Goal: Transaction & Acquisition: Purchase product/service

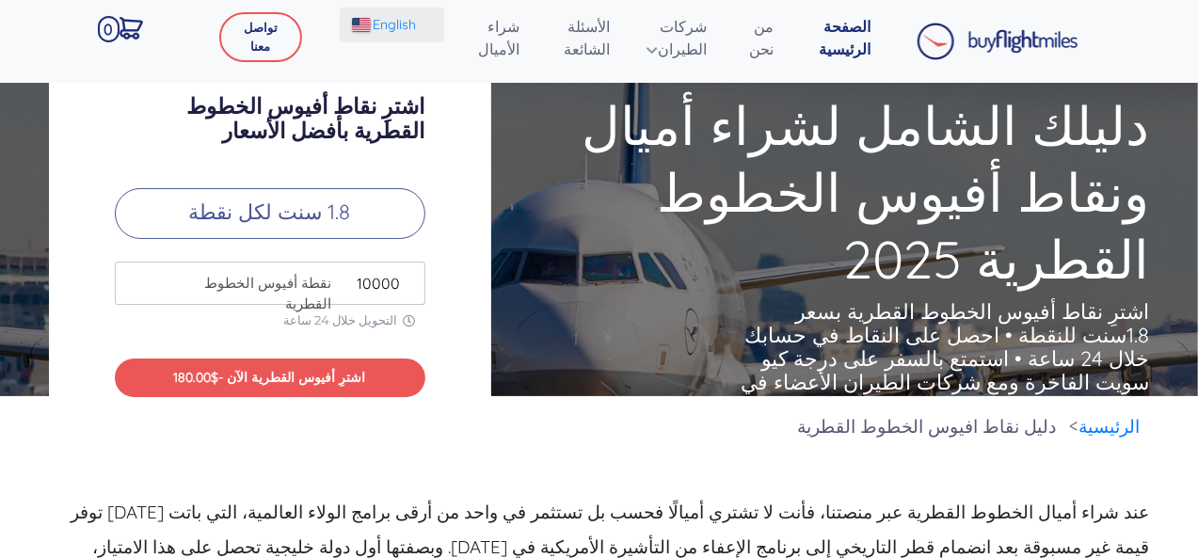
click at [361, 30] on img at bounding box center [361, 25] width 19 height 14
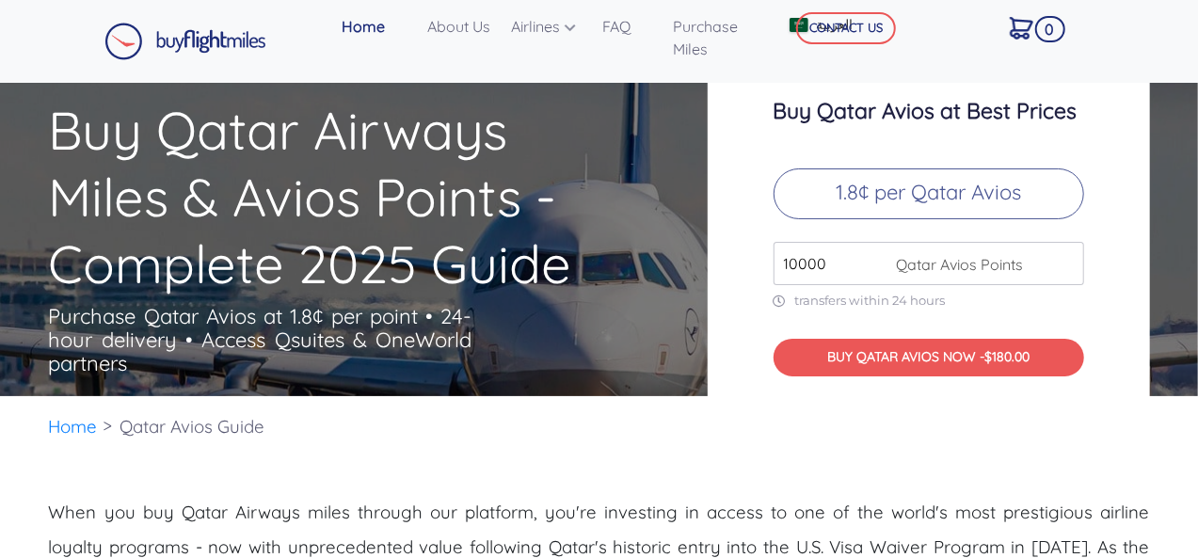
click at [792, 28] on div "CONTACT US" at bounding box center [875, 42] width 200 height 68
click at [794, 17] on div "CONTACT US" at bounding box center [875, 42] width 200 height 68
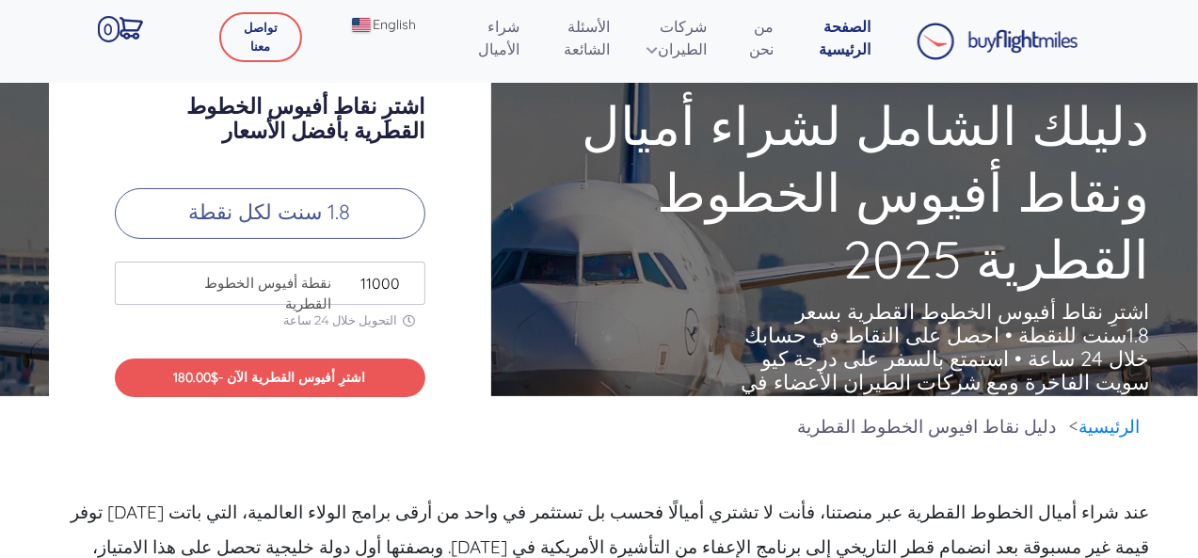
click at [410, 279] on input "11000" at bounding box center [270, 283] width 311 height 43
click at [410, 279] on input "12000" at bounding box center [270, 283] width 311 height 43
click at [410, 279] on input "13000" at bounding box center [270, 283] width 311 height 43
click at [410, 279] on input "14000" at bounding box center [270, 283] width 311 height 43
click at [410, 279] on input "15000" at bounding box center [270, 283] width 311 height 43
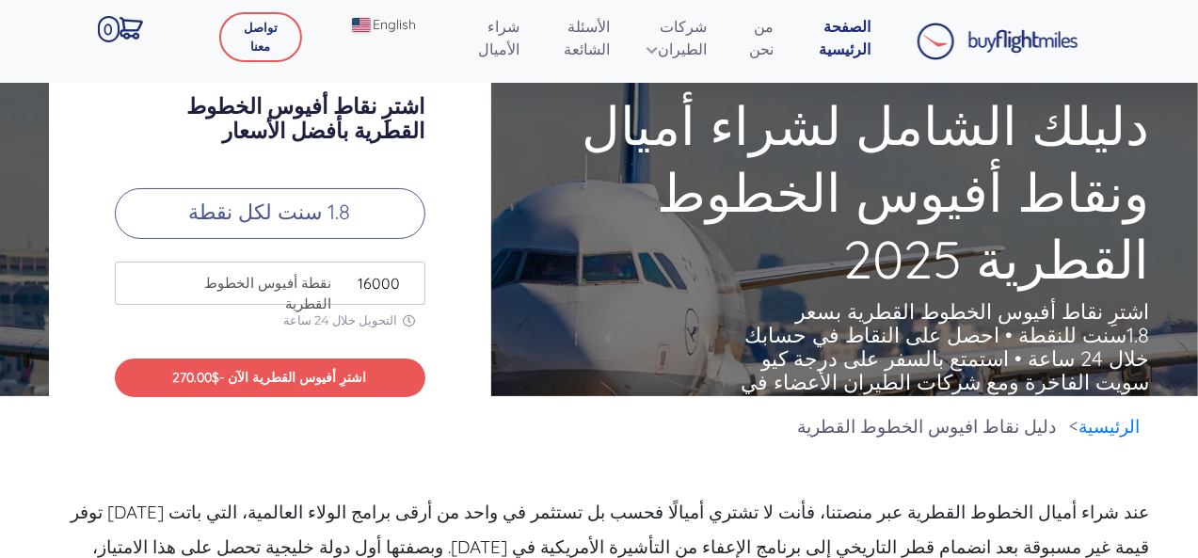
click at [410, 279] on input "16000" at bounding box center [270, 283] width 311 height 43
click at [410, 279] on input "17000" at bounding box center [270, 283] width 311 height 43
click at [410, 279] on input "18000" at bounding box center [270, 283] width 311 height 43
click at [410, 279] on input "19000" at bounding box center [270, 283] width 311 height 43
click at [410, 279] on input "20000" at bounding box center [270, 283] width 311 height 43
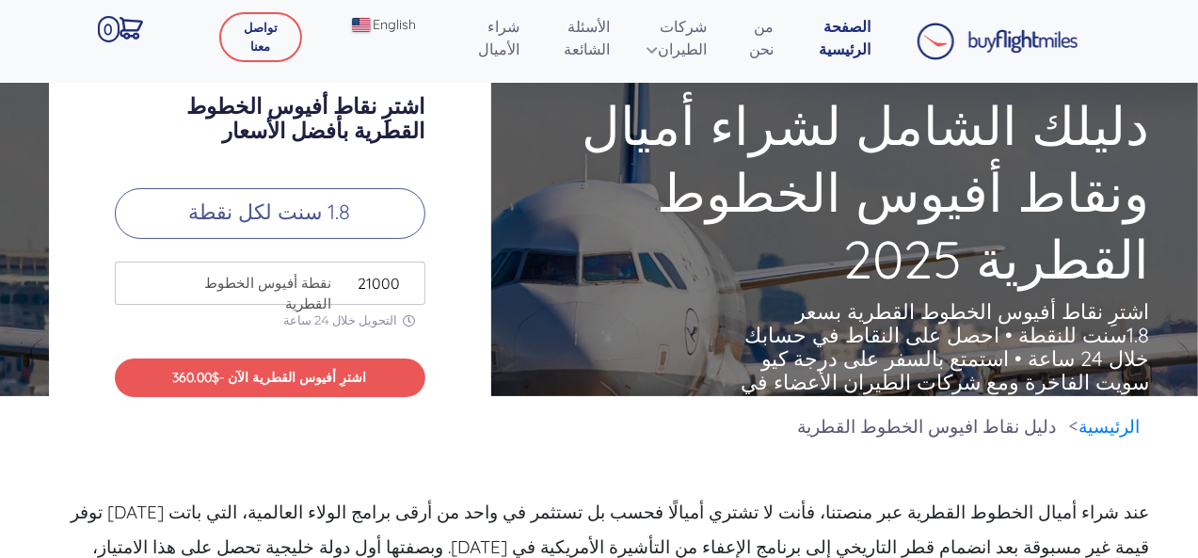
click at [410, 279] on input "21000" at bounding box center [270, 283] width 311 height 43
click at [410, 279] on input "22000" at bounding box center [270, 283] width 311 height 43
click at [410, 279] on input "23000" at bounding box center [270, 283] width 311 height 43
click at [410, 279] on input "24000" at bounding box center [270, 283] width 311 height 43
click at [410, 279] on input "25000" at bounding box center [270, 283] width 311 height 43
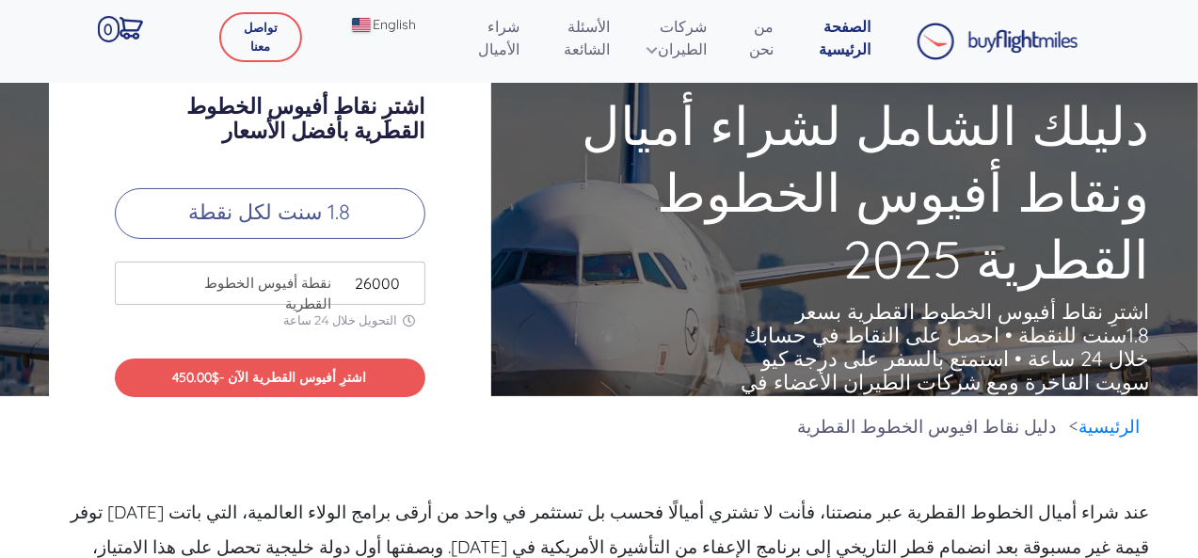
click at [410, 279] on input "26000" at bounding box center [270, 283] width 311 height 43
click at [410, 279] on input "27000" at bounding box center [270, 283] width 311 height 43
click at [410, 279] on input "28000" at bounding box center [270, 283] width 311 height 43
click at [410, 279] on input "29000" at bounding box center [270, 283] width 311 height 43
click at [410, 279] on input "30000" at bounding box center [270, 283] width 311 height 43
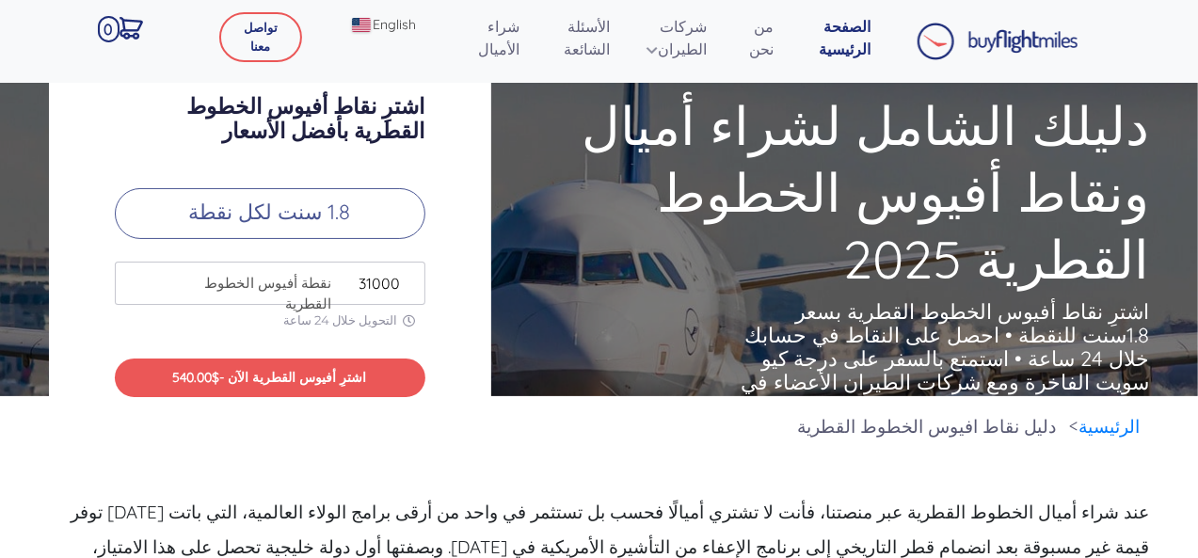
click at [410, 279] on input "31000" at bounding box center [270, 283] width 311 height 43
click at [410, 279] on input "32000" at bounding box center [270, 283] width 311 height 43
click at [410, 279] on input "33000" at bounding box center [270, 283] width 311 height 43
click at [410, 279] on input "34000" at bounding box center [270, 283] width 311 height 43
click at [410, 279] on input "35000" at bounding box center [270, 283] width 311 height 43
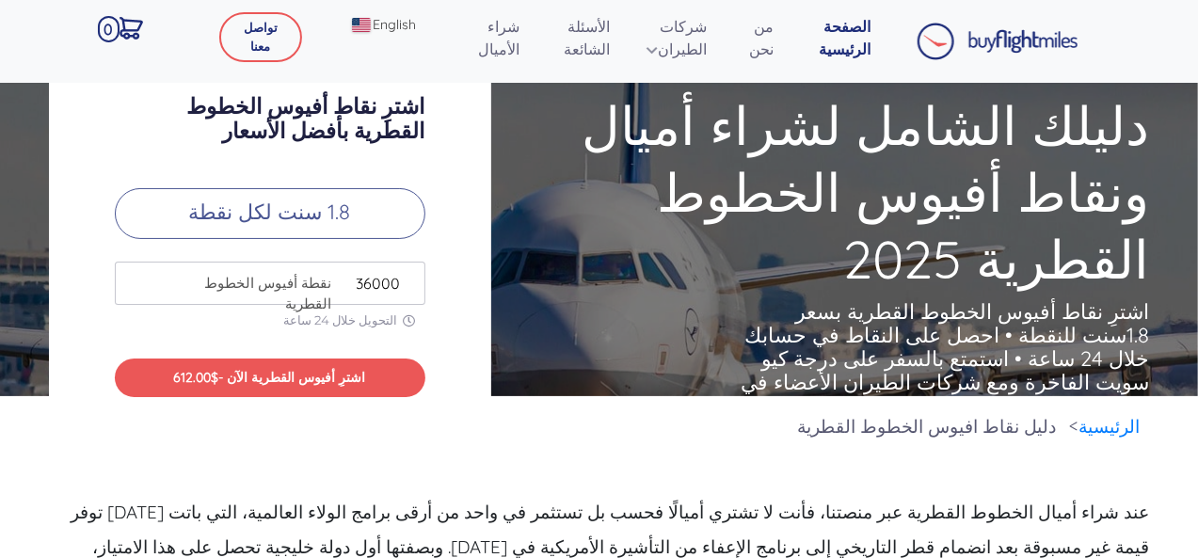
click at [410, 279] on input "36000" at bounding box center [270, 283] width 311 height 43
click at [410, 279] on input "37000" at bounding box center [270, 283] width 311 height 43
click at [410, 279] on input "38000" at bounding box center [270, 283] width 311 height 43
click at [410, 279] on input "39000" at bounding box center [270, 283] width 311 height 43
click at [410, 279] on input "40000" at bounding box center [270, 283] width 311 height 43
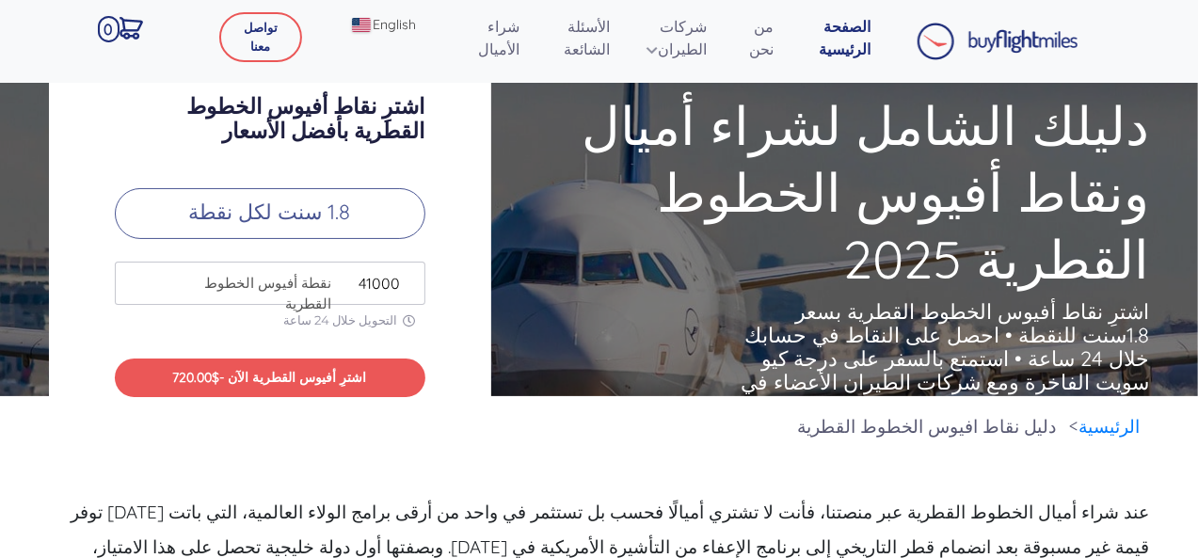
click at [410, 279] on input "41000" at bounding box center [270, 283] width 311 height 43
click at [410, 279] on input "42000" at bounding box center [270, 283] width 311 height 43
click at [410, 279] on input "43000" at bounding box center [270, 283] width 311 height 43
click at [410, 279] on input "44000" at bounding box center [270, 283] width 311 height 43
click at [410, 279] on input "45000" at bounding box center [270, 283] width 311 height 43
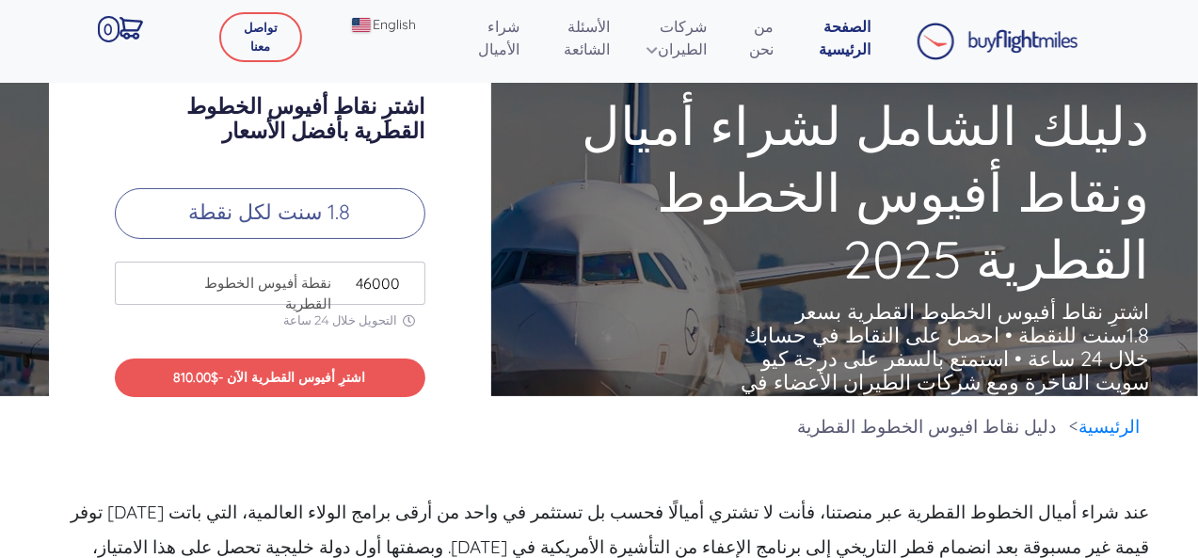
click at [410, 279] on input "46000" at bounding box center [270, 283] width 311 height 43
click at [410, 279] on input "47000" at bounding box center [270, 283] width 311 height 43
click at [410, 279] on input "48000" at bounding box center [270, 283] width 311 height 43
click at [410, 279] on input "49000" at bounding box center [270, 283] width 311 height 43
click at [410, 279] on input "50000" at bounding box center [270, 283] width 311 height 43
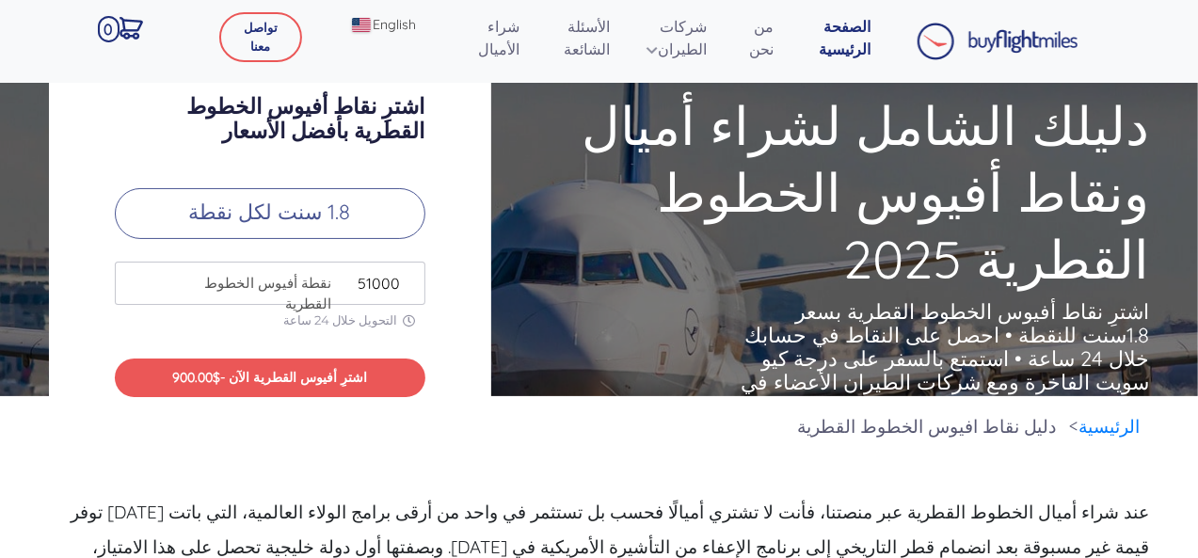
click at [410, 279] on input "51000" at bounding box center [270, 283] width 311 height 43
click at [410, 279] on input "52000" at bounding box center [270, 283] width 311 height 43
click at [410, 279] on input "53000" at bounding box center [270, 283] width 311 height 43
click at [410, 279] on input "54000" at bounding box center [270, 283] width 311 height 43
click at [410, 279] on input "55000" at bounding box center [270, 283] width 311 height 43
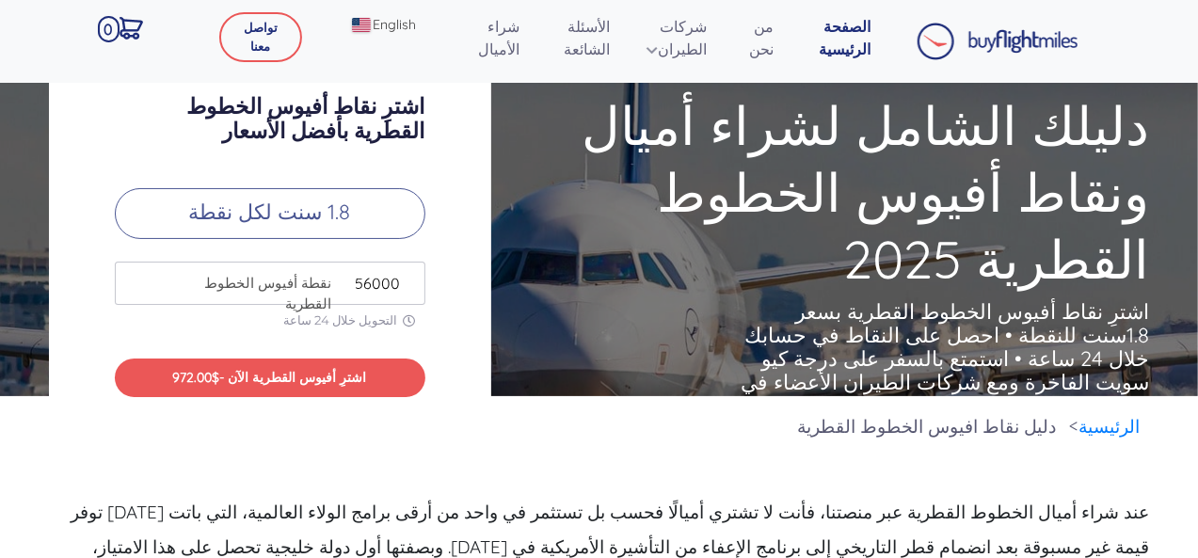
click at [410, 279] on input "56000" at bounding box center [270, 283] width 311 height 43
click at [410, 279] on input "57000" at bounding box center [270, 283] width 311 height 43
click at [410, 279] on input "58000" at bounding box center [270, 283] width 311 height 43
click at [410, 279] on input "59000" at bounding box center [270, 283] width 311 height 43
click at [410, 279] on input "60000" at bounding box center [270, 283] width 311 height 43
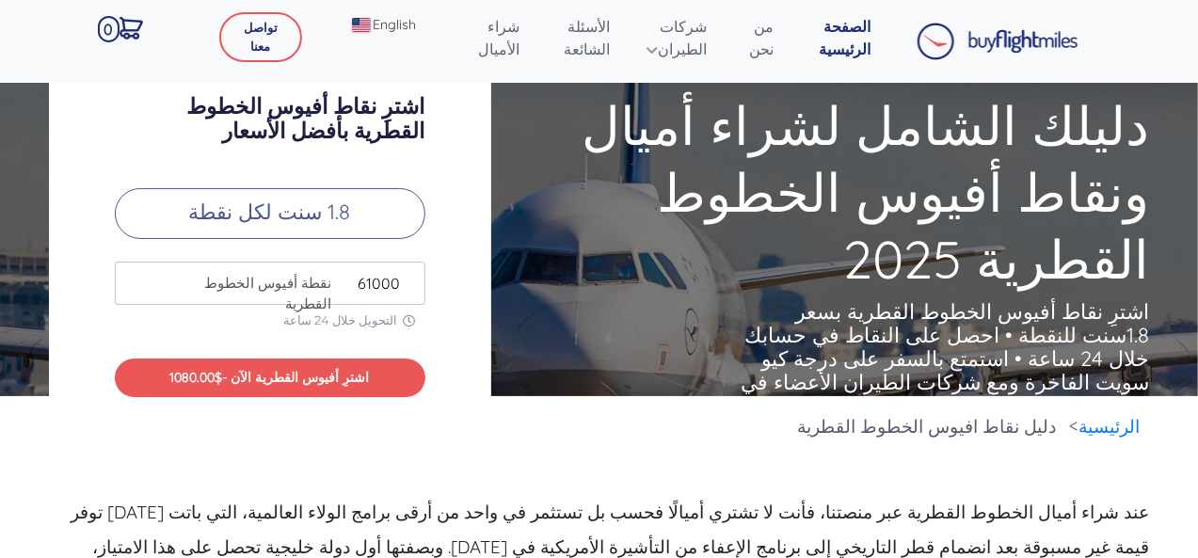
click at [410, 279] on input "61000" at bounding box center [270, 283] width 311 height 43
click at [410, 279] on input "62000" at bounding box center [270, 283] width 311 height 43
click at [410, 279] on input "63000" at bounding box center [270, 283] width 311 height 43
click at [410, 279] on input "64000" at bounding box center [270, 283] width 311 height 43
click at [410, 279] on input "65000" at bounding box center [270, 283] width 311 height 43
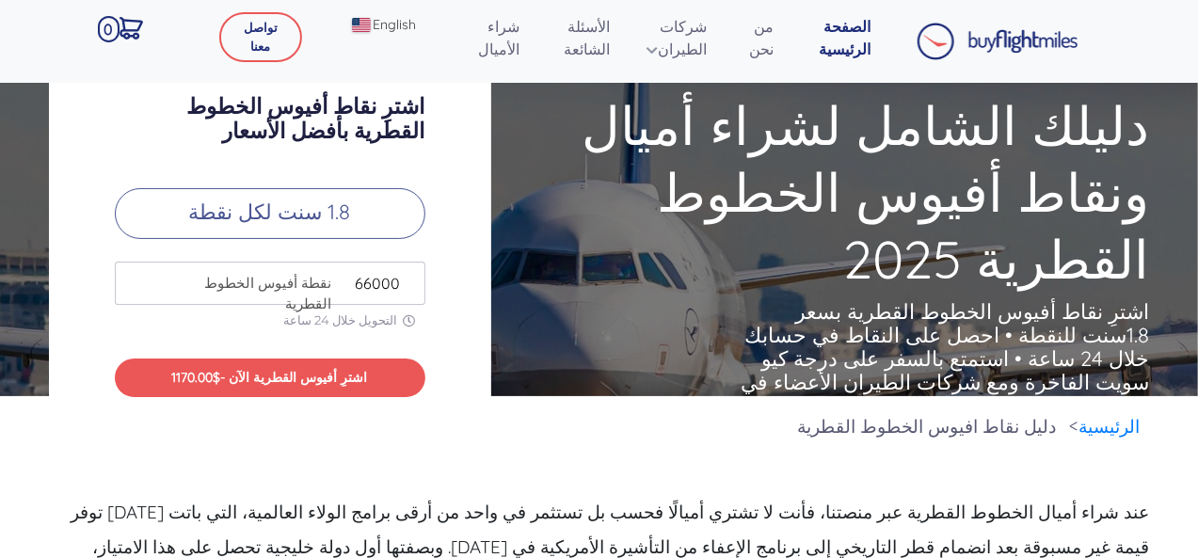
click at [410, 279] on input "66000" at bounding box center [270, 283] width 311 height 43
click at [410, 279] on input "67000" at bounding box center [270, 283] width 311 height 43
click at [410, 279] on input "68000" at bounding box center [270, 283] width 311 height 43
click at [410, 279] on input "69000" at bounding box center [270, 283] width 311 height 43
click at [410, 279] on input "70000" at bounding box center [270, 283] width 311 height 43
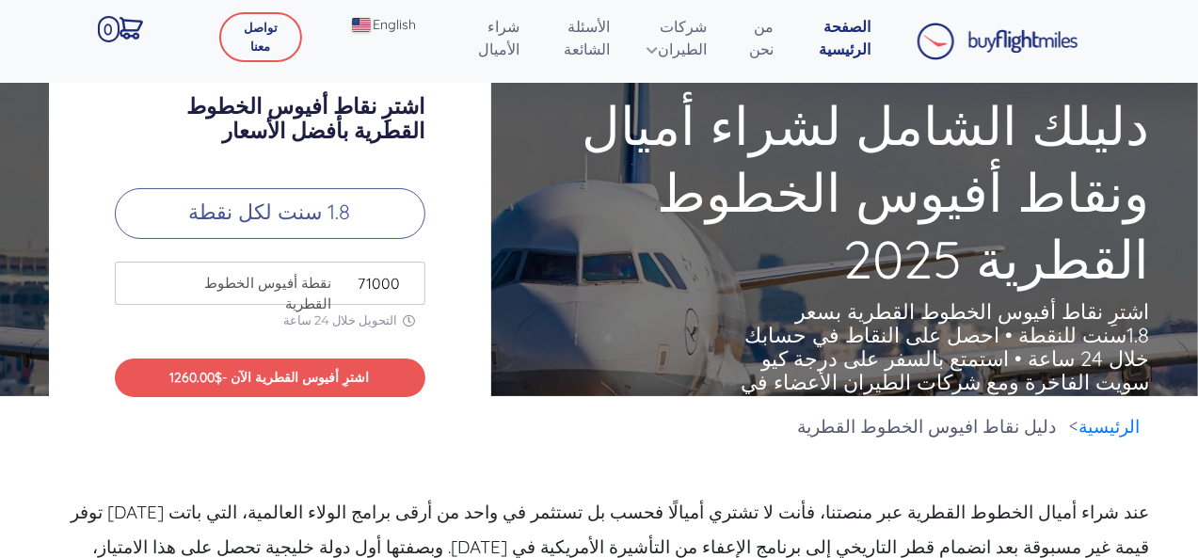
click at [410, 279] on input "71000" at bounding box center [270, 283] width 311 height 43
click at [410, 279] on input "72000" at bounding box center [270, 283] width 311 height 43
click at [410, 279] on input "73000" at bounding box center [270, 283] width 311 height 43
click at [410, 279] on input "74000" at bounding box center [270, 283] width 311 height 43
click at [410, 279] on input "75000" at bounding box center [270, 283] width 311 height 43
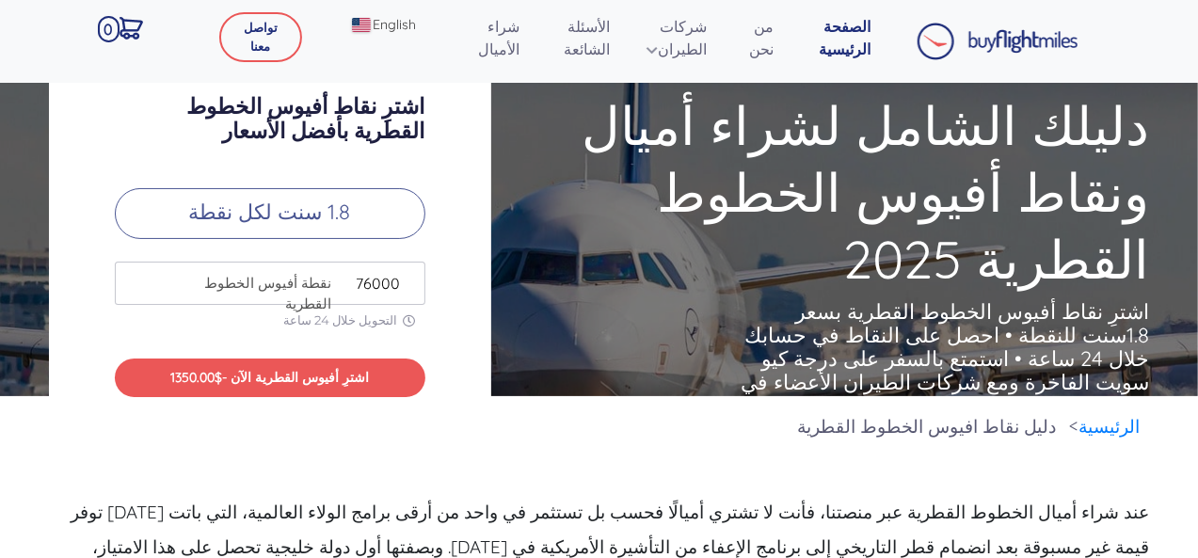
click at [410, 279] on input "76000" at bounding box center [270, 283] width 311 height 43
click at [410, 279] on input "77000" at bounding box center [270, 283] width 311 height 43
click at [410, 279] on input "78000" at bounding box center [270, 283] width 311 height 43
click at [410, 279] on input "79000" at bounding box center [270, 283] width 311 height 43
click at [410, 279] on input "80000" at bounding box center [270, 283] width 311 height 43
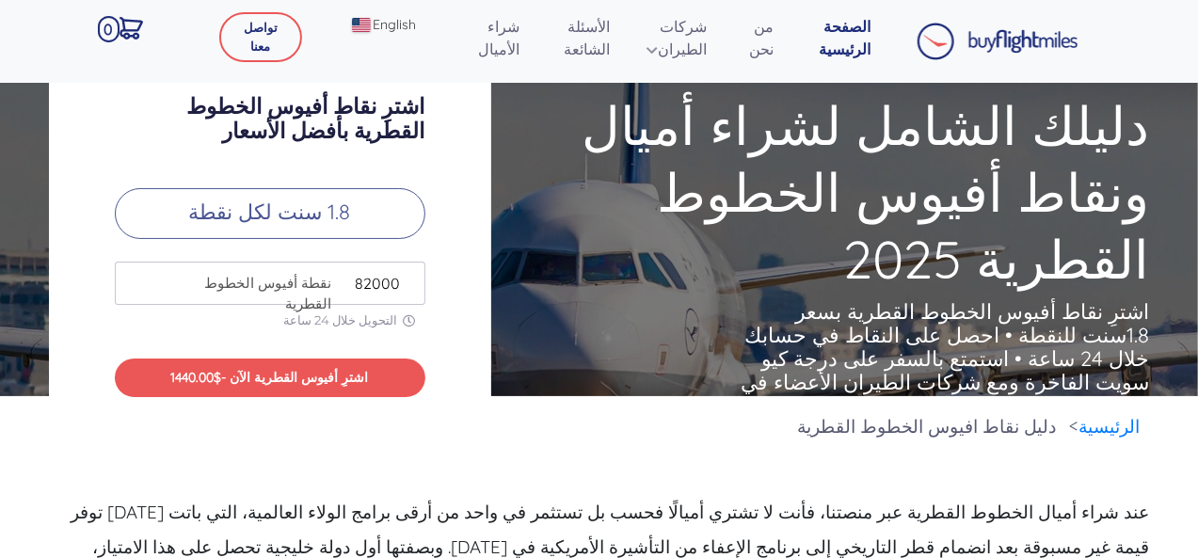
click at [410, 279] on input "82000" at bounding box center [270, 283] width 311 height 43
click at [410, 279] on input "83000" at bounding box center [270, 283] width 311 height 43
click at [410, 279] on input "84000" at bounding box center [270, 283] width 311 height 43
click at [410, 279] on input "85000" at bounding box center [270, 283] width 311 height 43
click at [410, 279] on input "86000" at bounding box center [270, 283] width 311 height 43
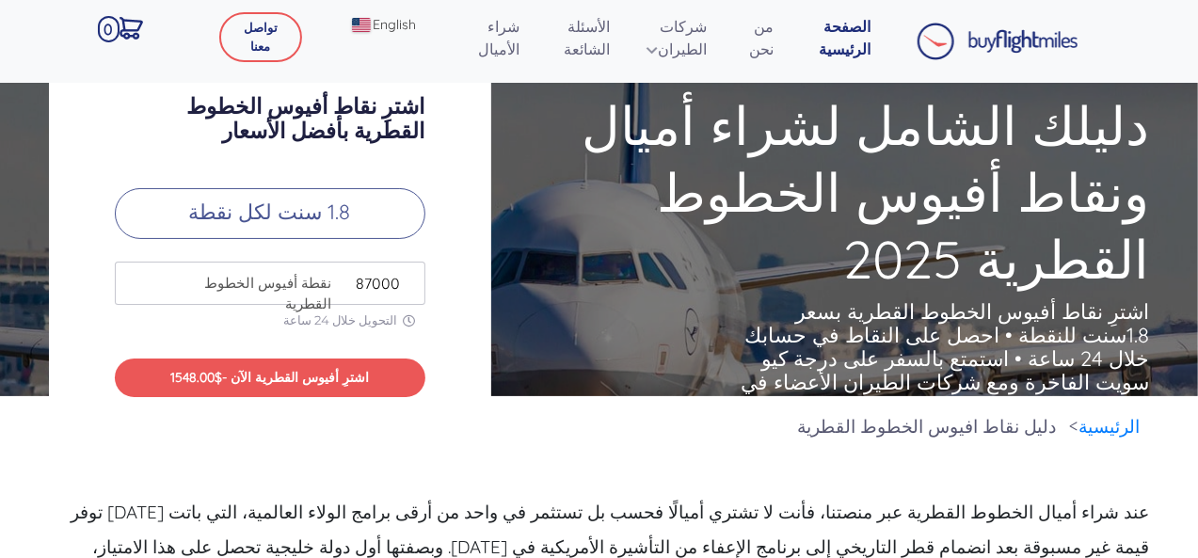
click at [410, 279] on input "87000" at bounding box center [270, 283] width 311 height 43
type input "86000"
click at [407, 291] on input "86000" at bounding box center [270, 283] width 311 height 43
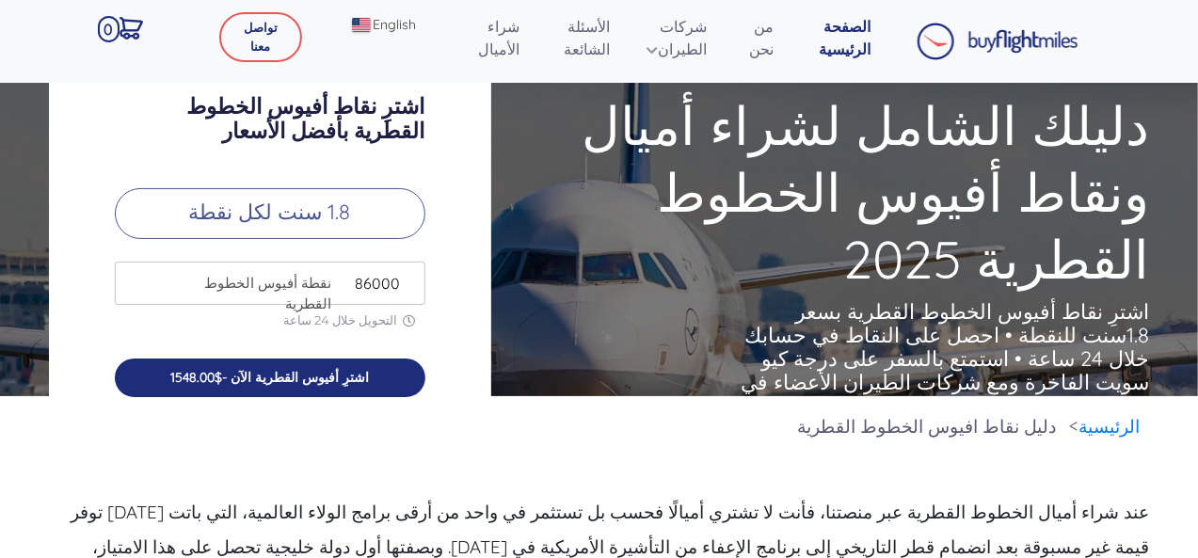
click at [173, 382] on span "$1548.00" at bounding box center [196, 377] width 52 height 17
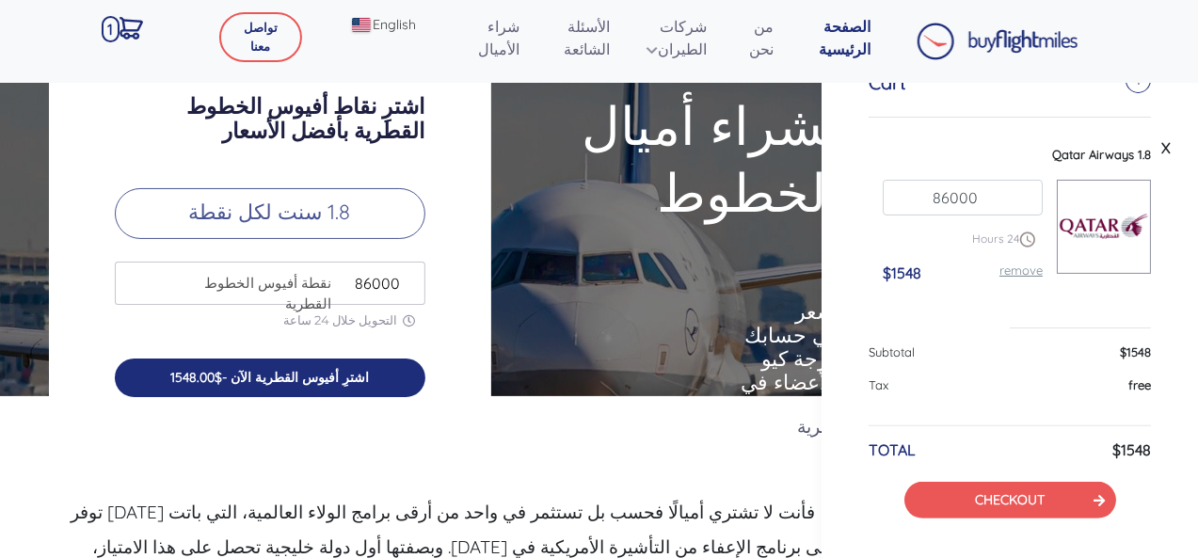
scroll to position [100, 0]
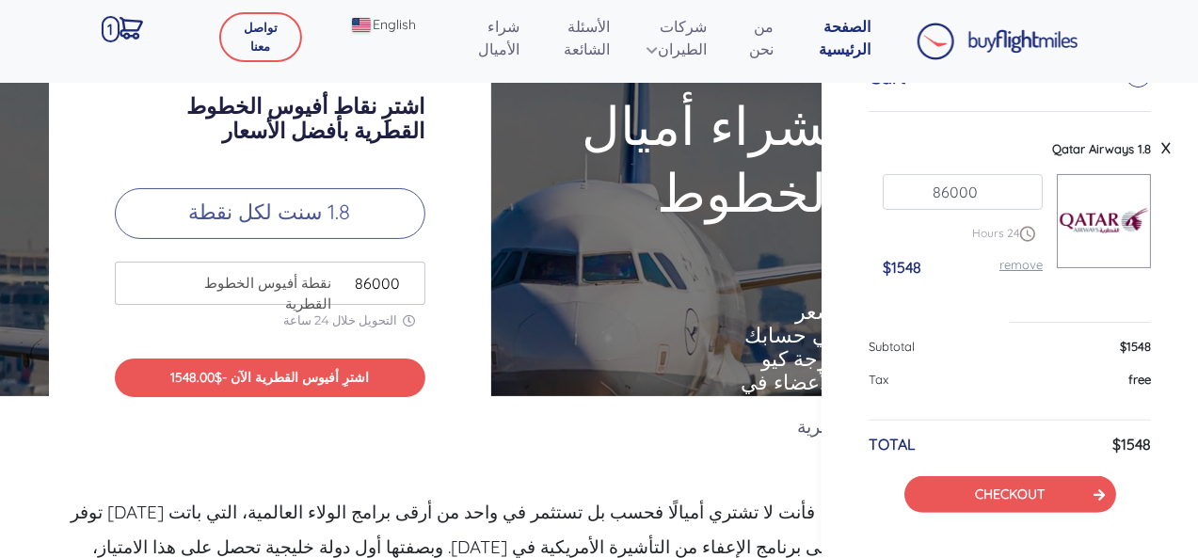
click at [552, 455] on ul "الرئيسية دليل نقاط افيوس الخطوط القطرية" at bounding box center [599, 430] width 1101 height 69
